Goal: Information Seeking & Learning: Learn about a topic

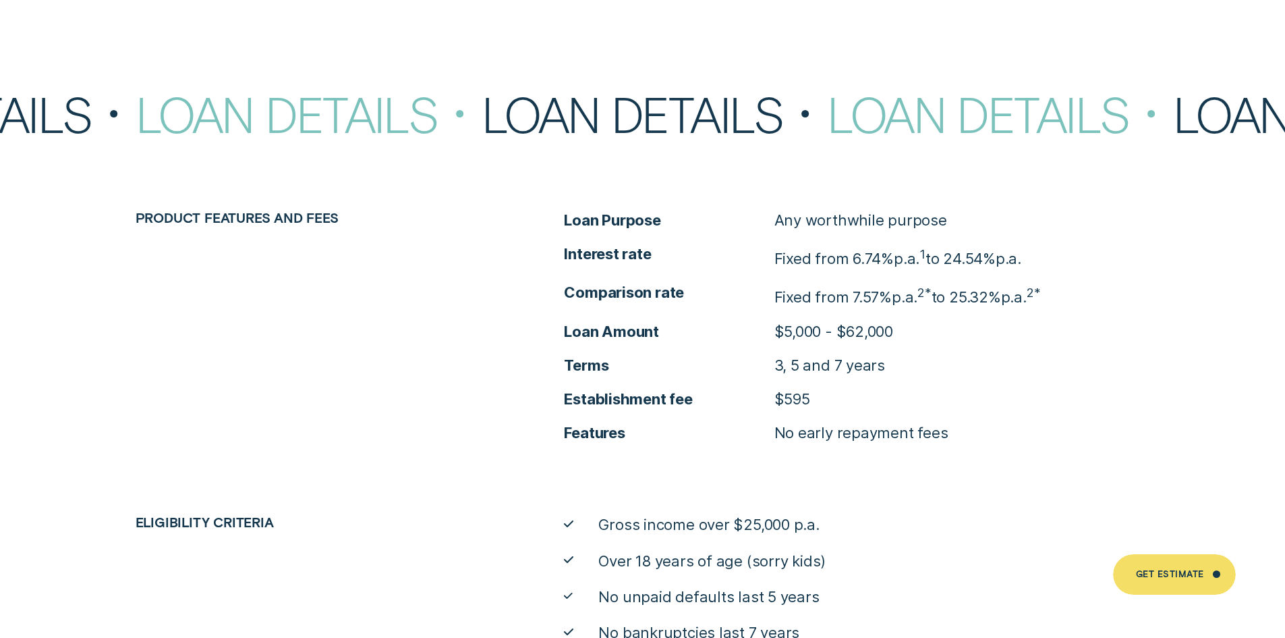
scroll to position [5937, 0]
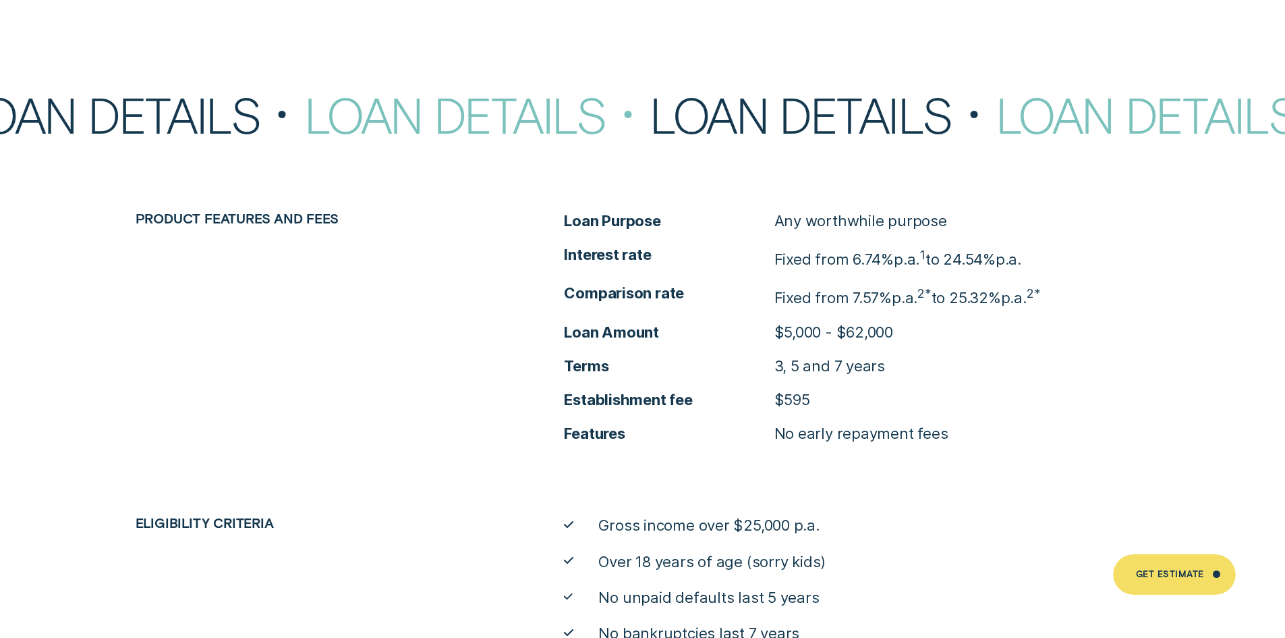
drag, startPoint x: 1102, startPoint y: 360, endPoint x: 1110, endPoint y: 269, distance: 91.4
click at [1103, 359] on li "Terms 3, 5 and 7 years" at bounding box center [857, 366] width 586 height 20
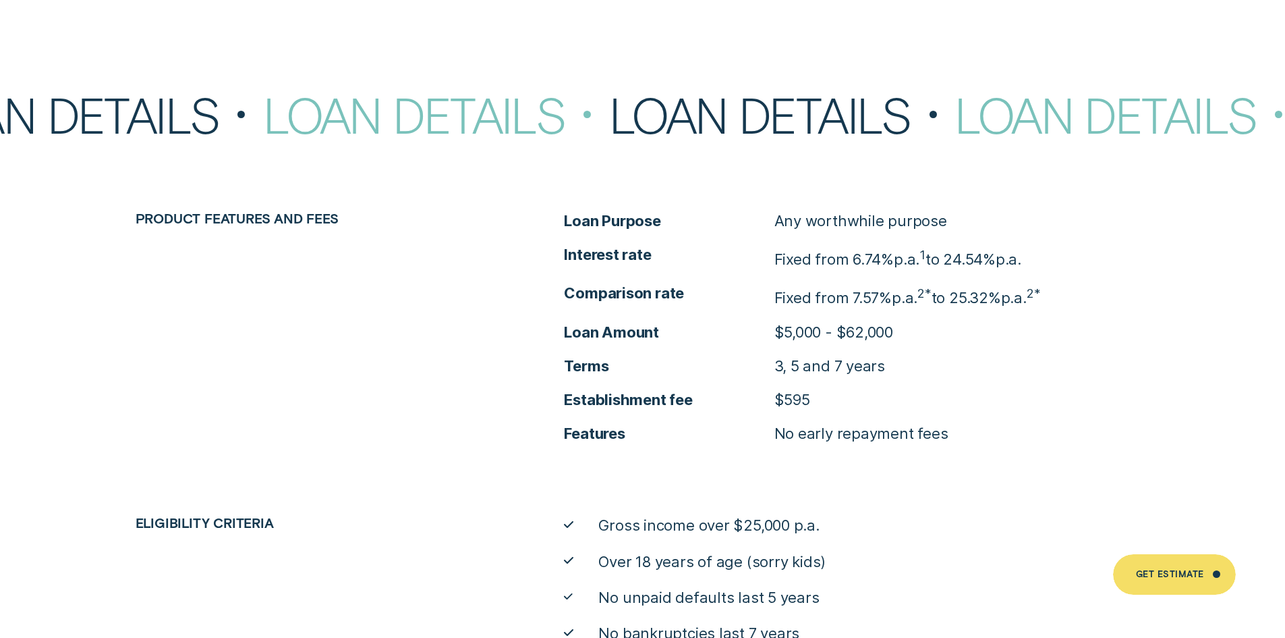
click at [1105, 198] on div "Loan Details Loan Details Loan Details Loan Details Loan Details Loan Details L…" at bounding box center [642, 412] width 1285 height 645
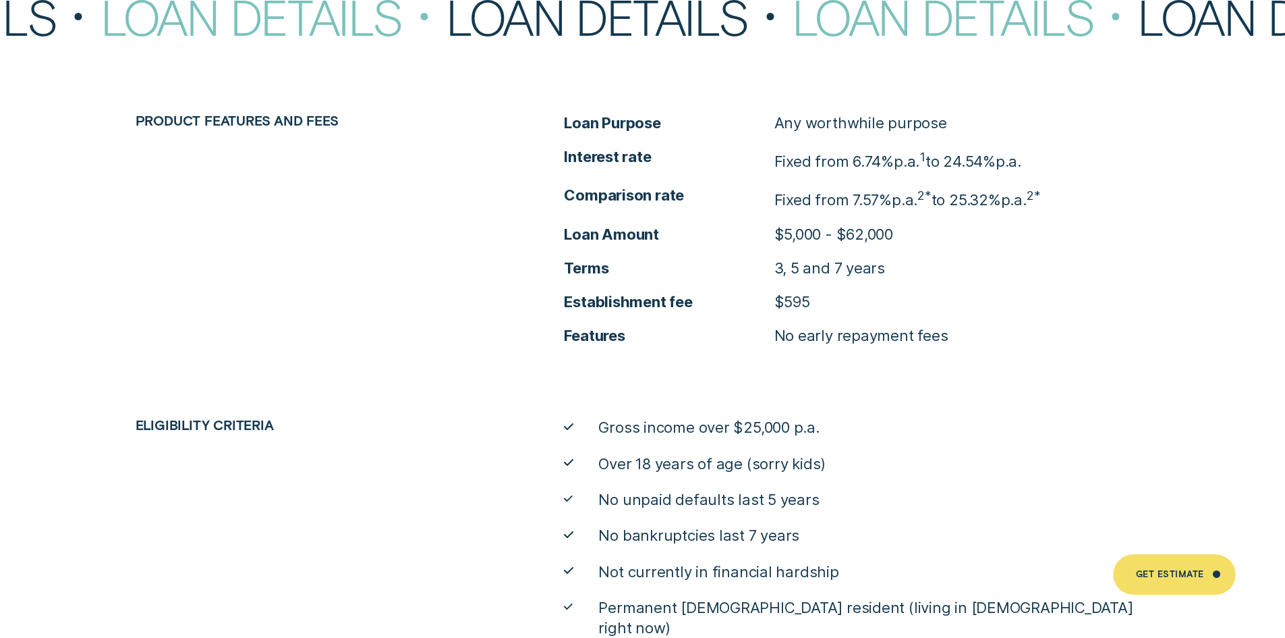
scroll to position [6140, 0]
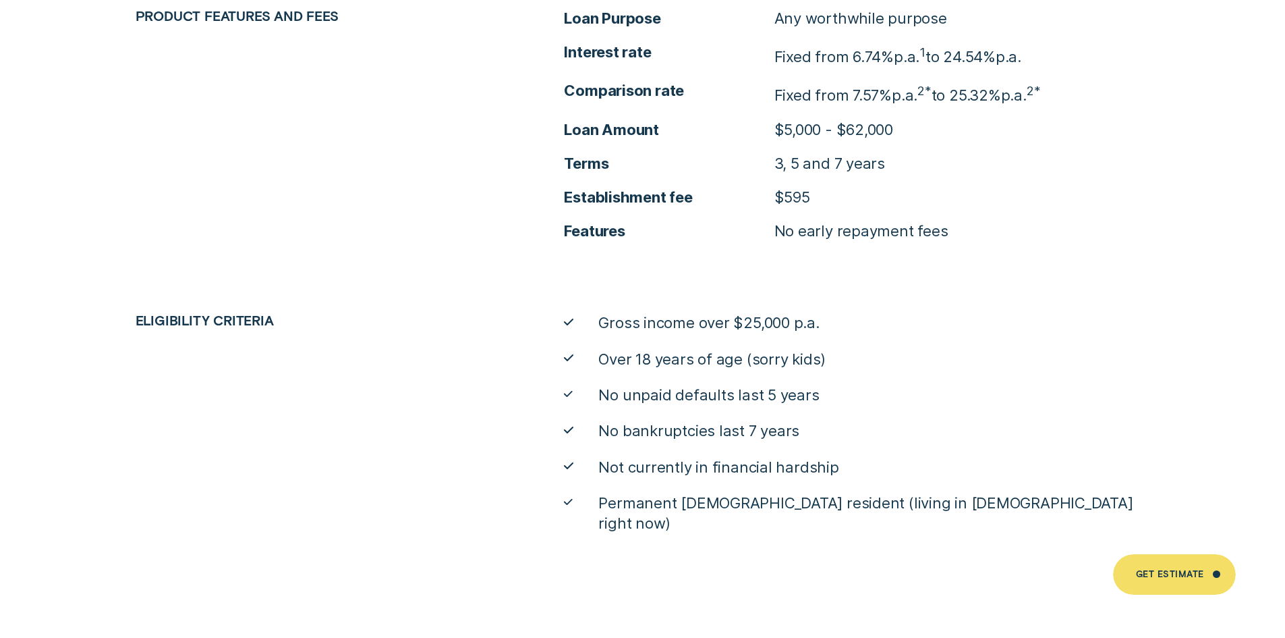
click at [1032, 286] on div "Product features and fees Loan Purpose Any worthwhile purpose Interest rate Fix…" at bounding box center [642, 270] width 1285 height 525
drag, startPoint x: 930, startPoint y: 362, endPoint x: 932, endPoint y: 405, distance: 42.6
click at [930, 366] on li "Over 18 years of age (sorry kids)" at bounding box center [857, 359] width 586 height 20
drag, startPoint x: 1122, startPoint y: 289, endPoint x: 1081, endPoint y: 337, distance: 63.2
click at [1122, 290] on div "Product features and fees Loan Purpose Any worthwhile purpose Interest rate Fix…" at bounding box center [642, 270] width 1285 height 525
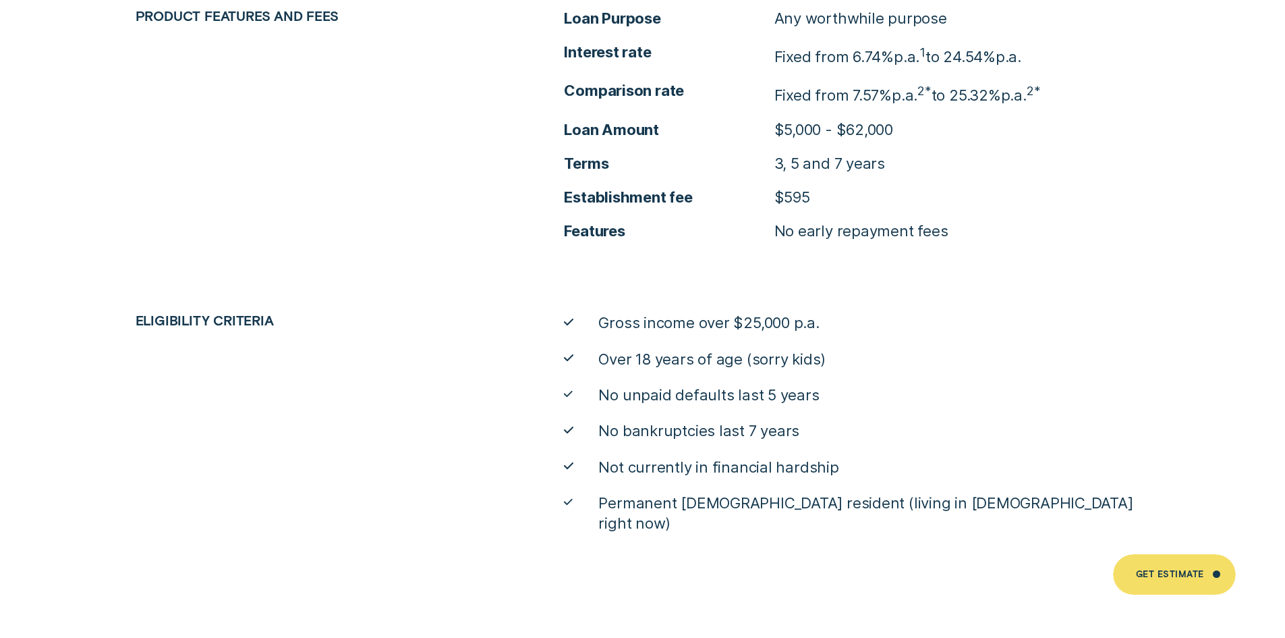
click at [1057, 353] on li "Over 18 years of age (sorry kids)" at bounding box center [857, 359] width 586 height 20
click at [982, 339] on ul "Gross income over $25,000 p.a. Over 18 years of age (sorry kids) No unpaid defa…" at bounding box center [857, 422] width 600 height 221
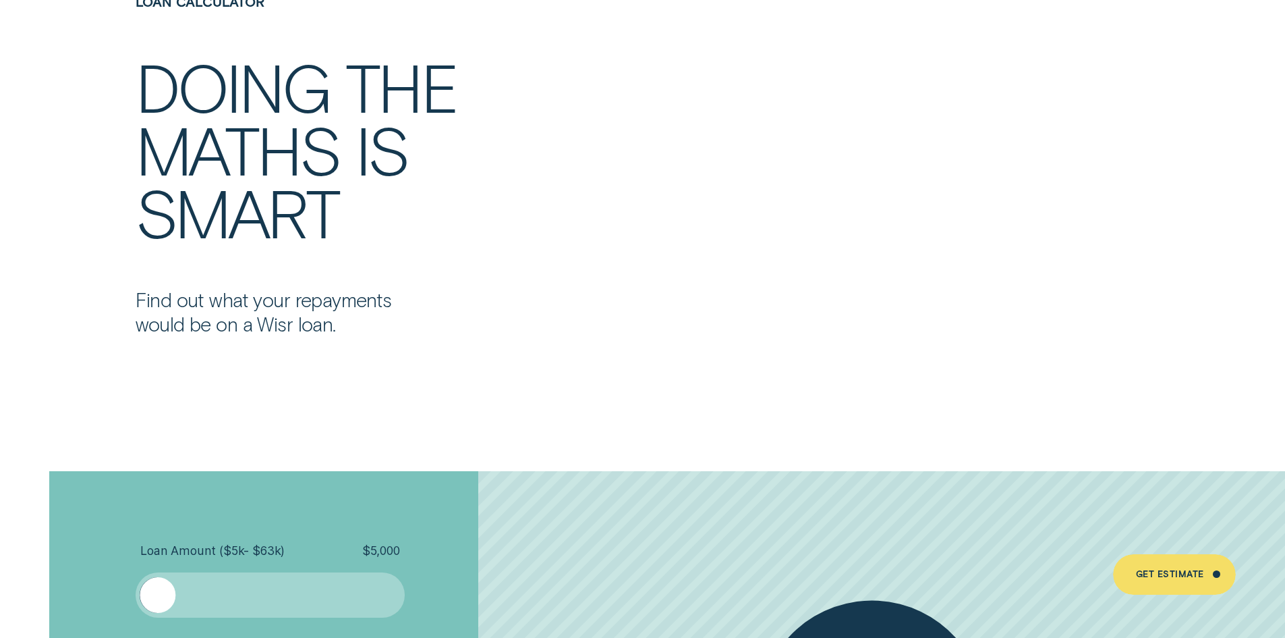
scroll to position [2496, 0]
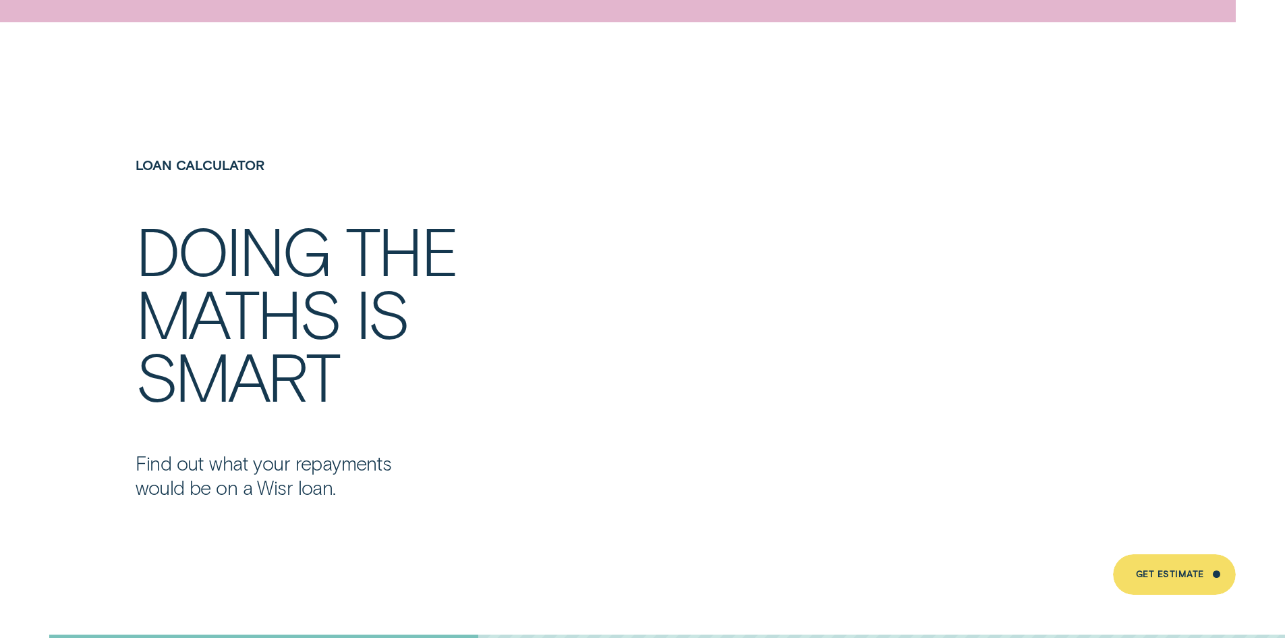
click at [556, 227] on h2 "Doing the maths is smart" at bounding box center [372, 312] width 472 height 188
